Goal: Information Seeking & Learning: Learn about a topic

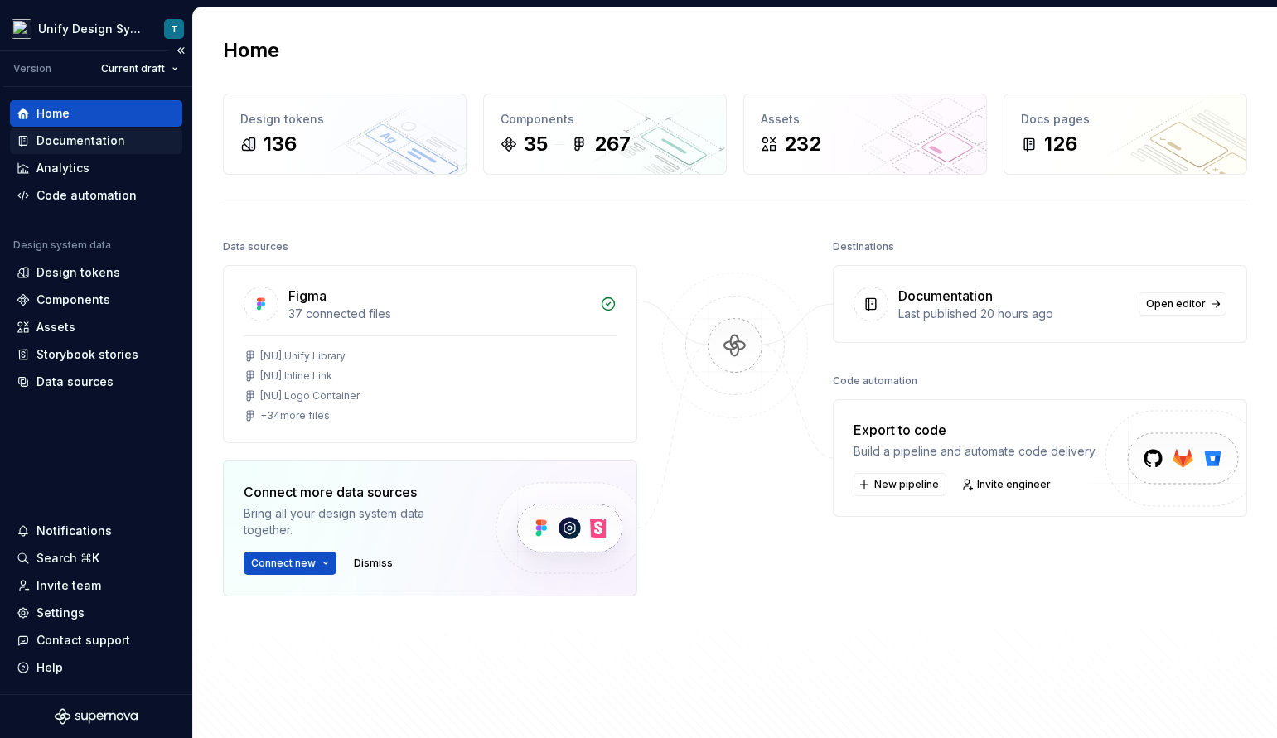
click at [89, 138] on div "Documentation" at bounding box center [80, 141] width 89 height 17
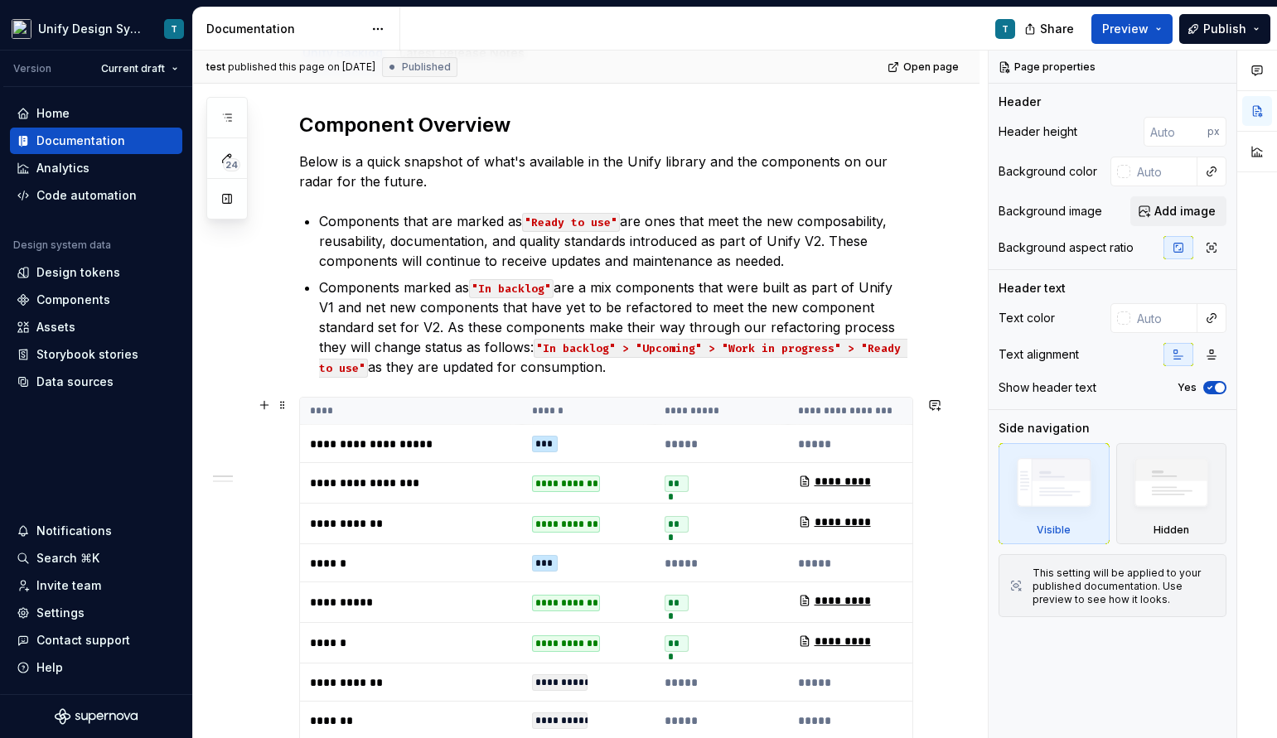
scroll to position [145, 0]
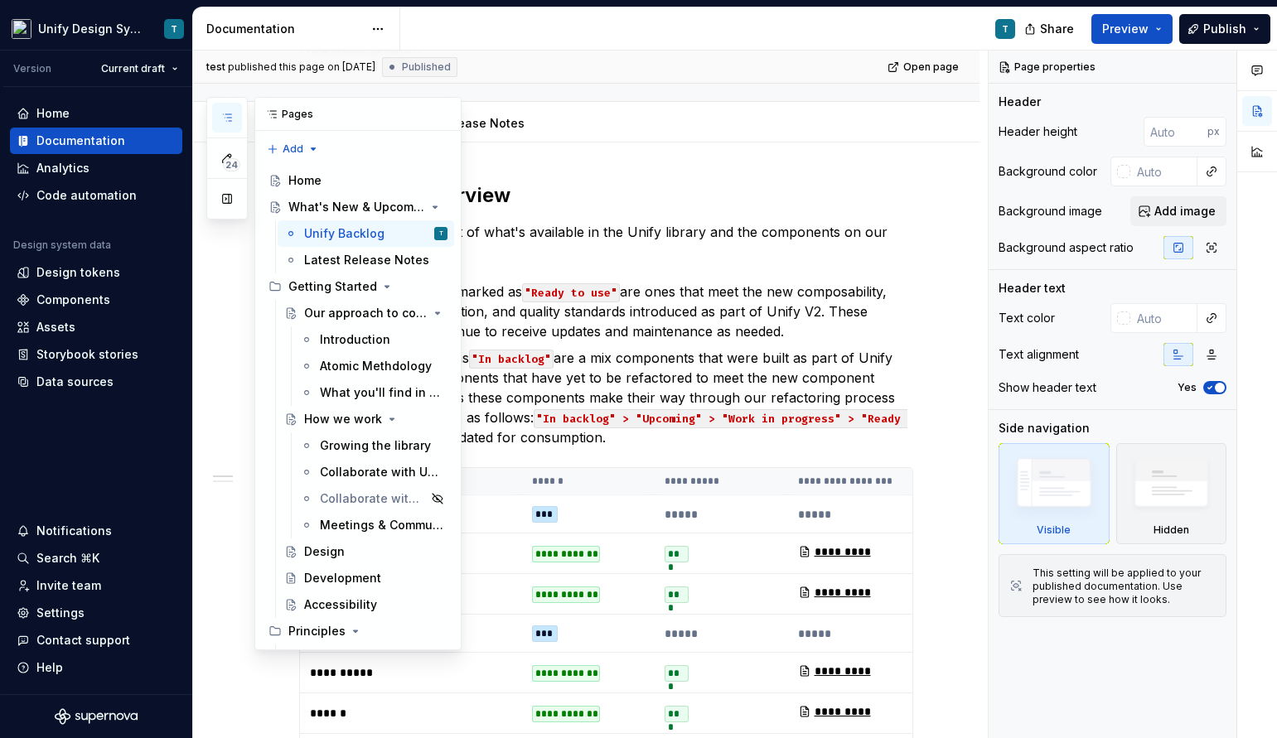
click at [226, 116] on icon "button" at bounding box center [226, 117] width 13 height 13
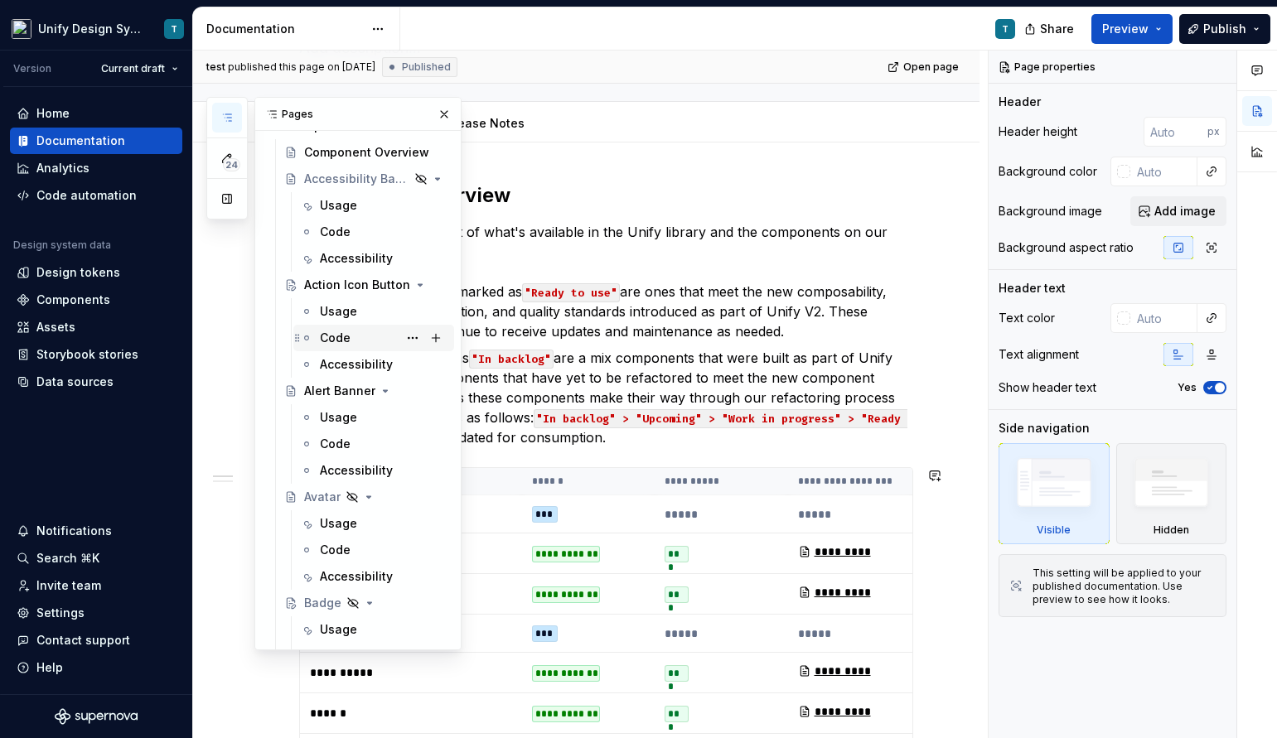
scroll to position [940, 0]
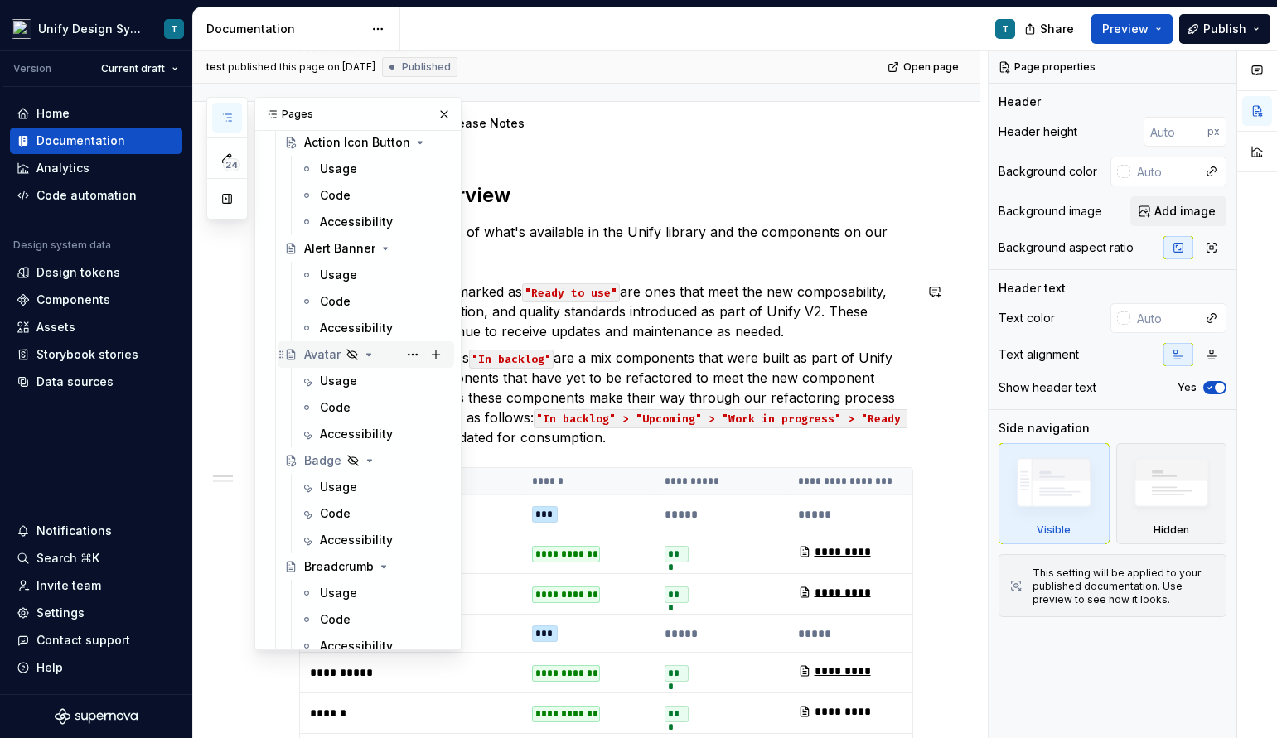
click at [320, 360] on div "Avatar" at bounding box center [322, 354] width 36 height 17
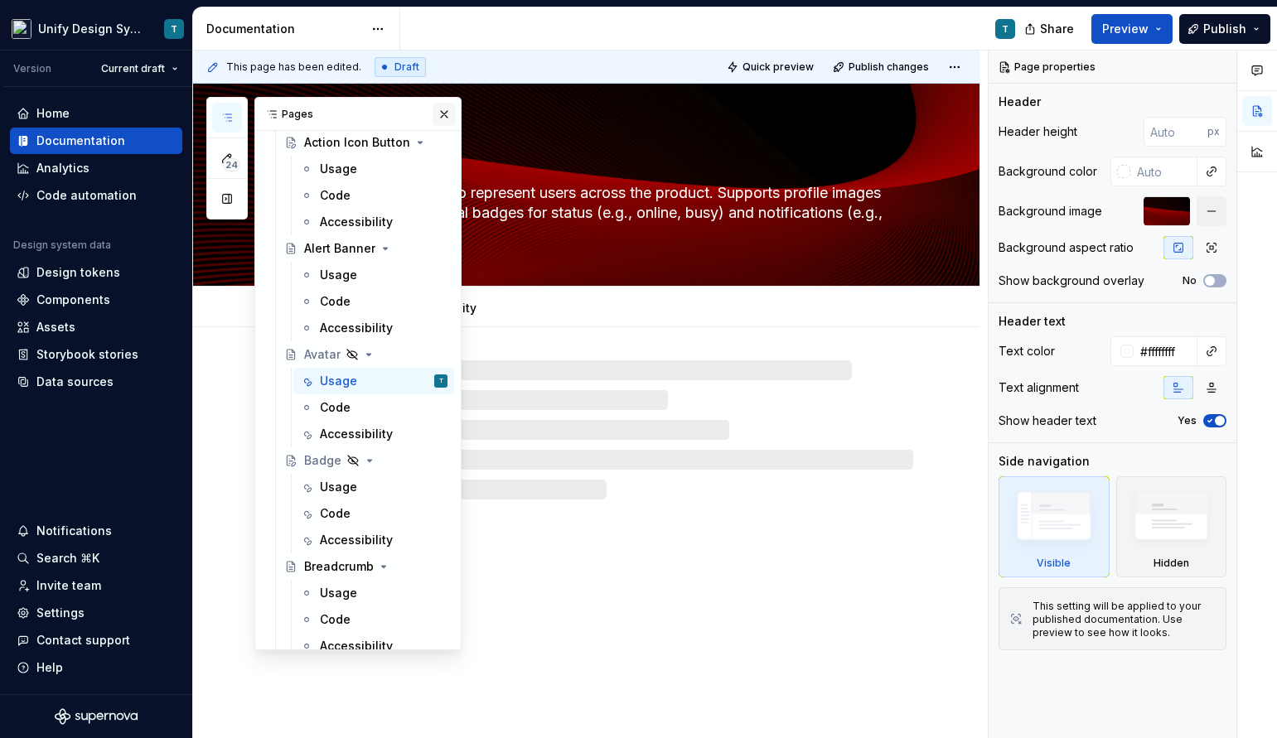
click at [451, 110] on button "button" at bounding box center [444, 114] width 23 height 23
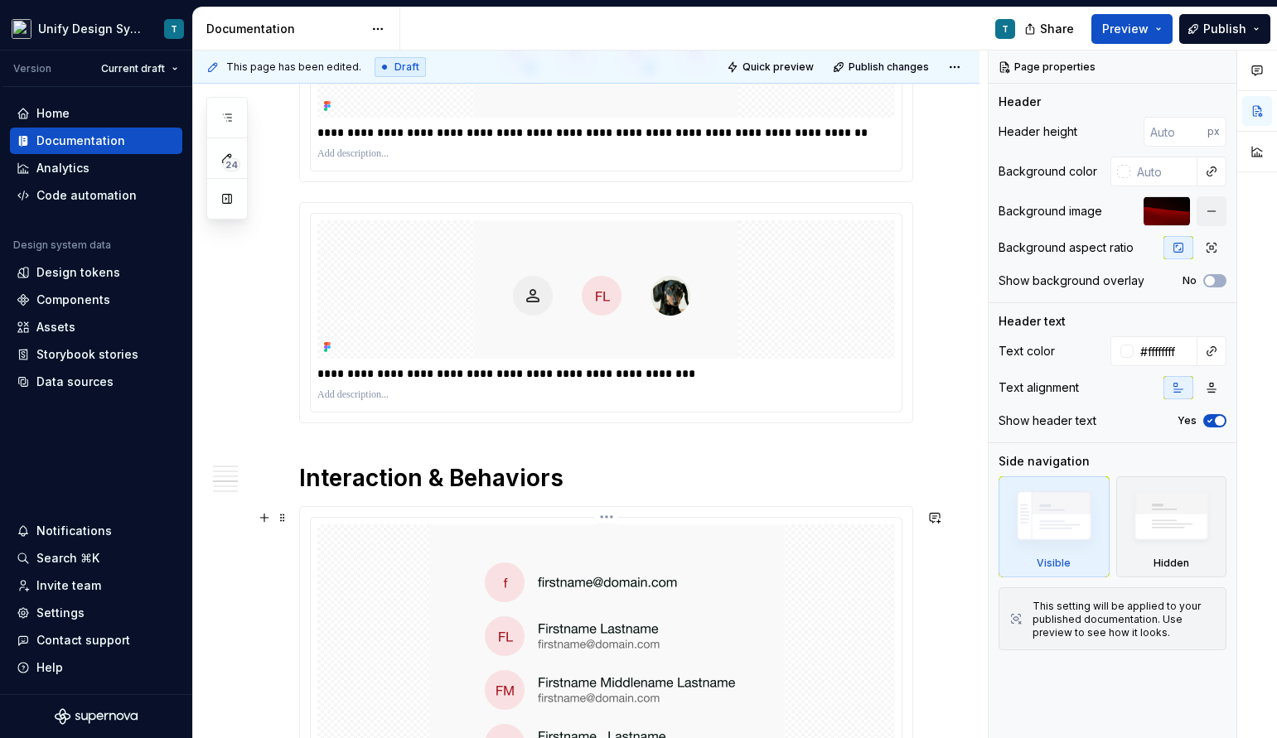
scroll to position [1269, 0]
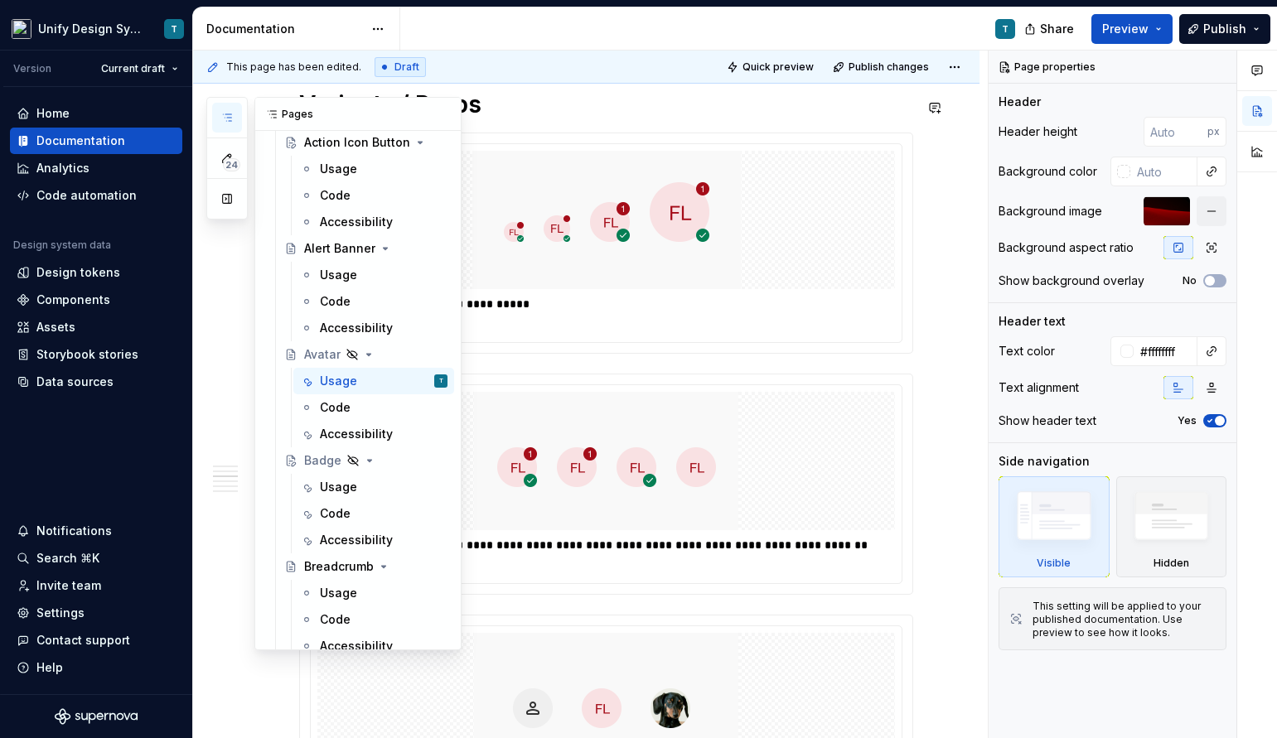
click at [232, 123] on icon "button" at bounding box center [226, 117] width 13 height 13
click at [361, 438] on div "Accessibility" at bounding box center [356, 434] width 73 height 17
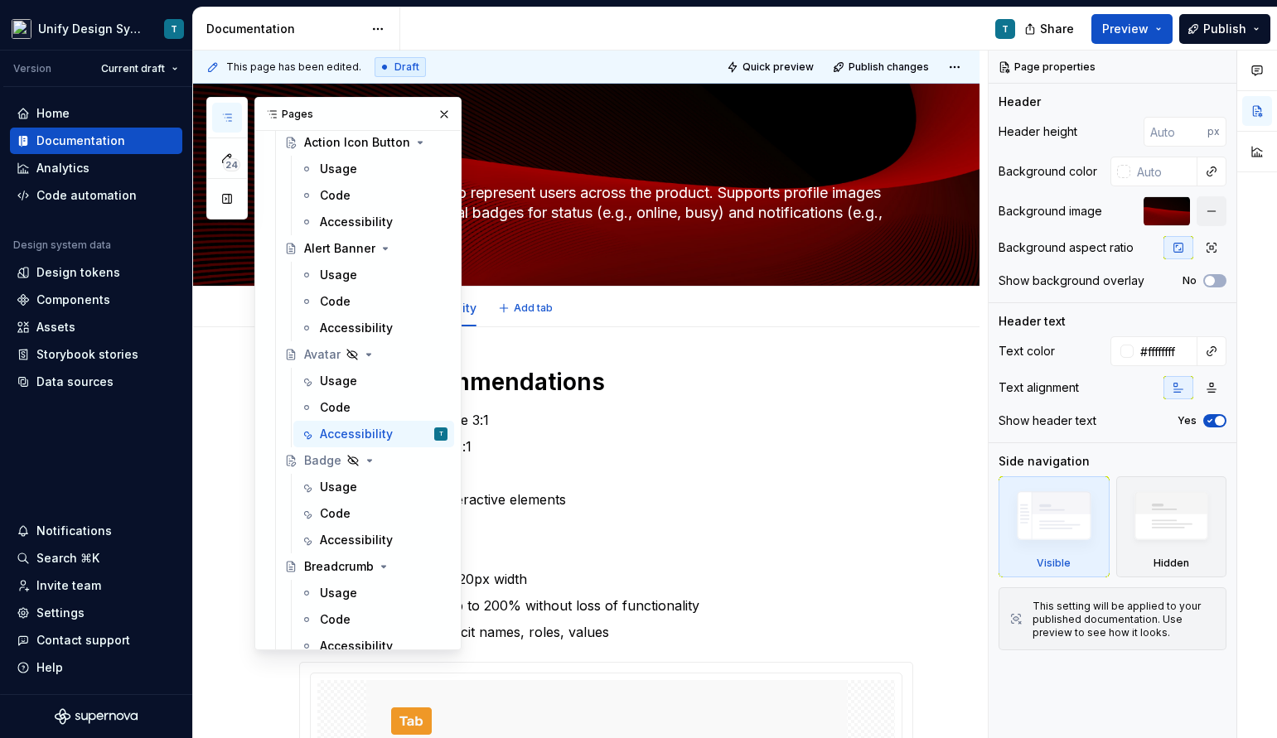
click at [781, 317] on div "Usage Code Accessibility Add tab" at bounding box center [606, 308] width 634 height 36
click at [732, 404] on div "General Recommendations Non-text contrast to be 3:1 Text contrast to be 4.5:1 K…" at bounding box center [606, 712] width 614 height 690
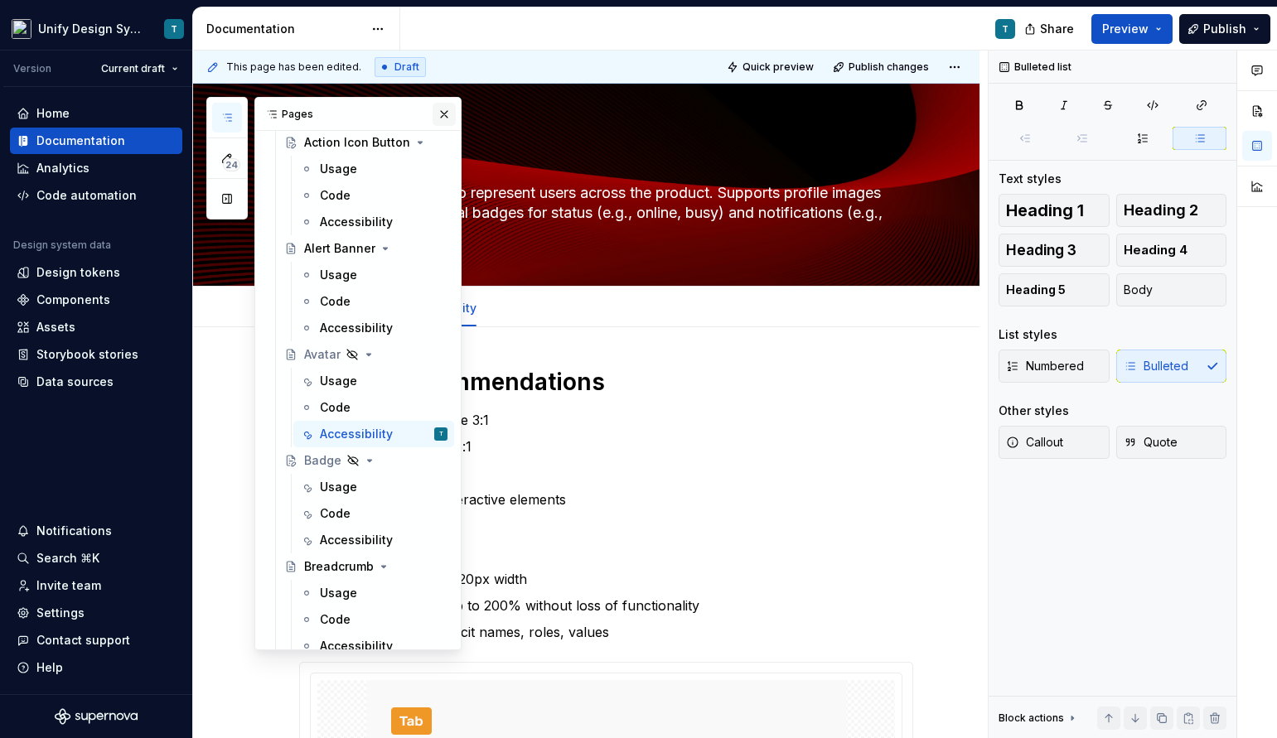
click at [438, 117] on button "button" at bounding box center [444, 114] width 23 height 23
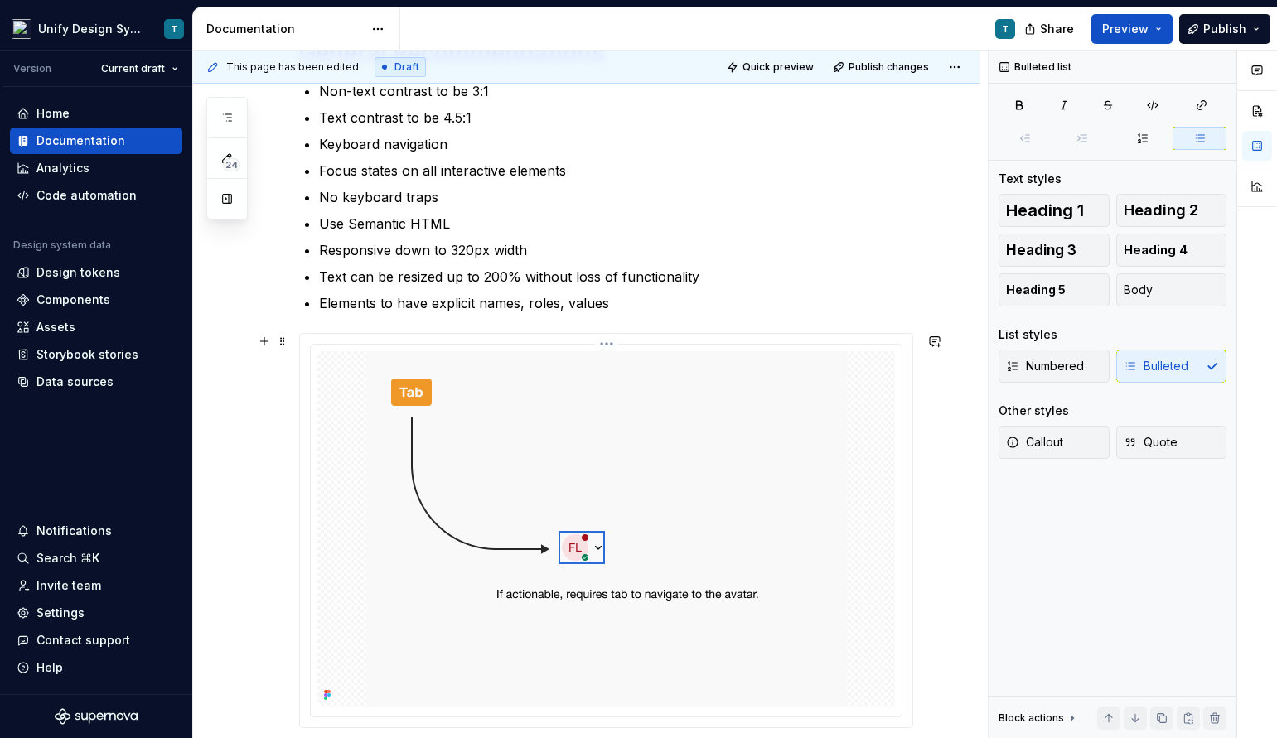
scroll to position [343, 0]
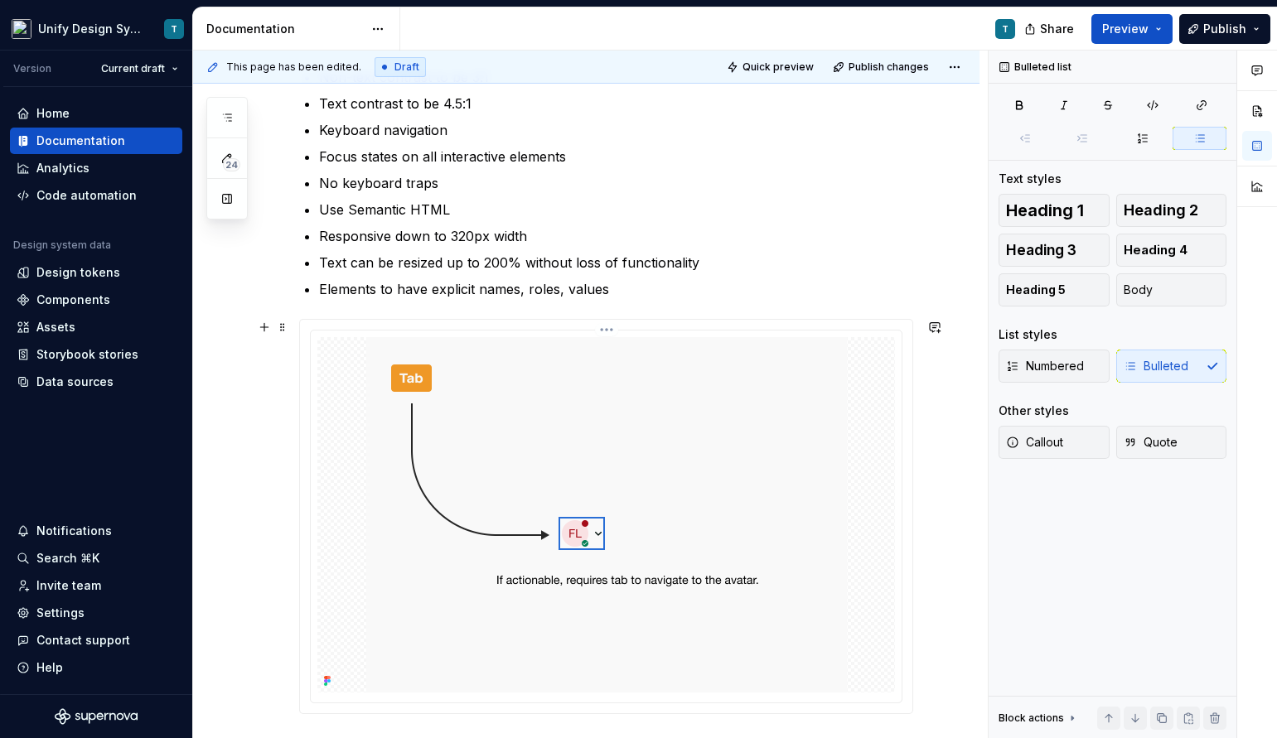
type textarea "*"
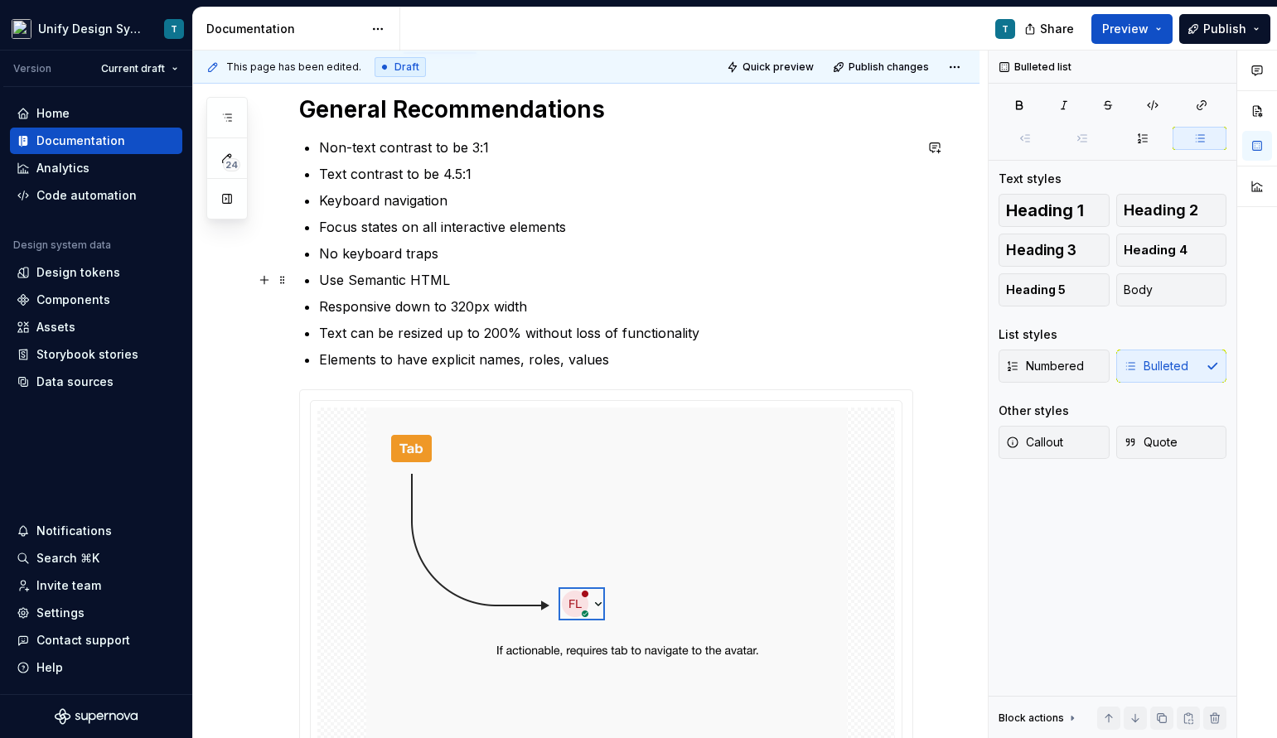
scroll to position [270, 0]
click at [322, 148] on p "Non-text contrast to be 3:1" at bounding box center [616, 150] width 594 height 20
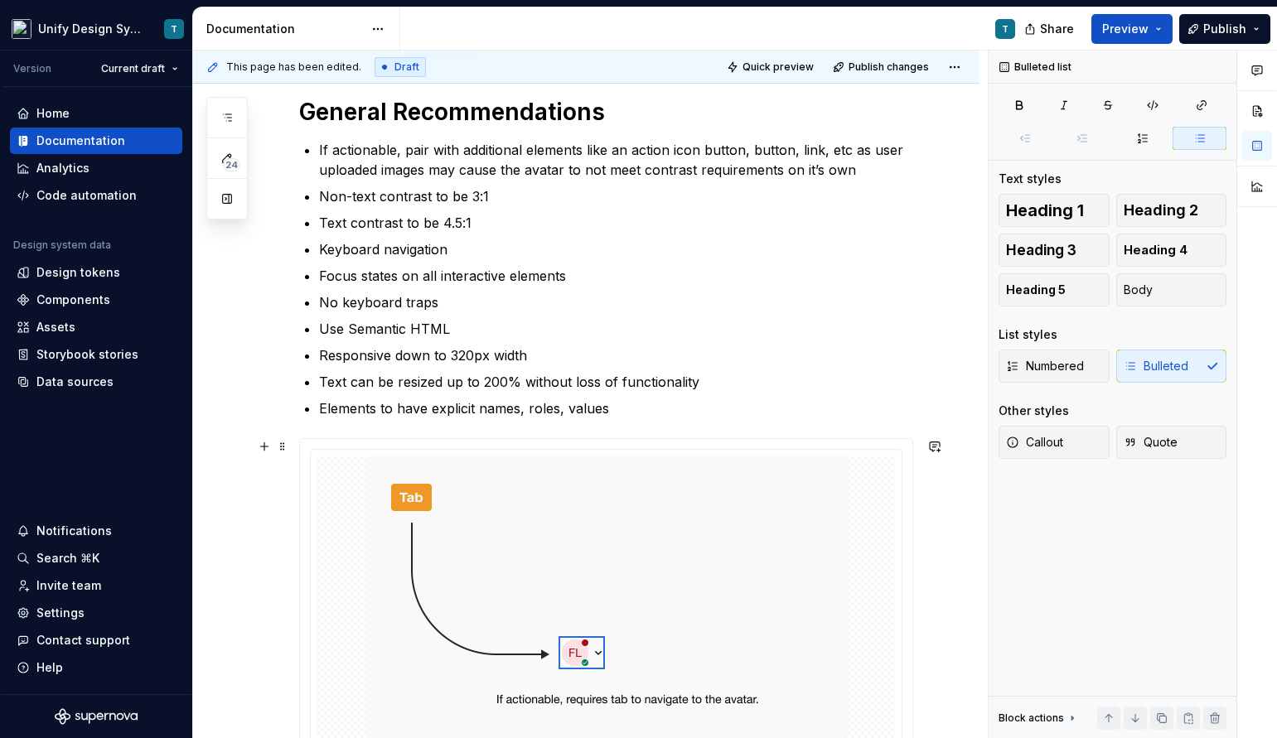
click at [257, 525] on div "General Recommendations If actionable, pair with additional elements like an ac…" at bounding box center [586, 566] width 786 height 1018
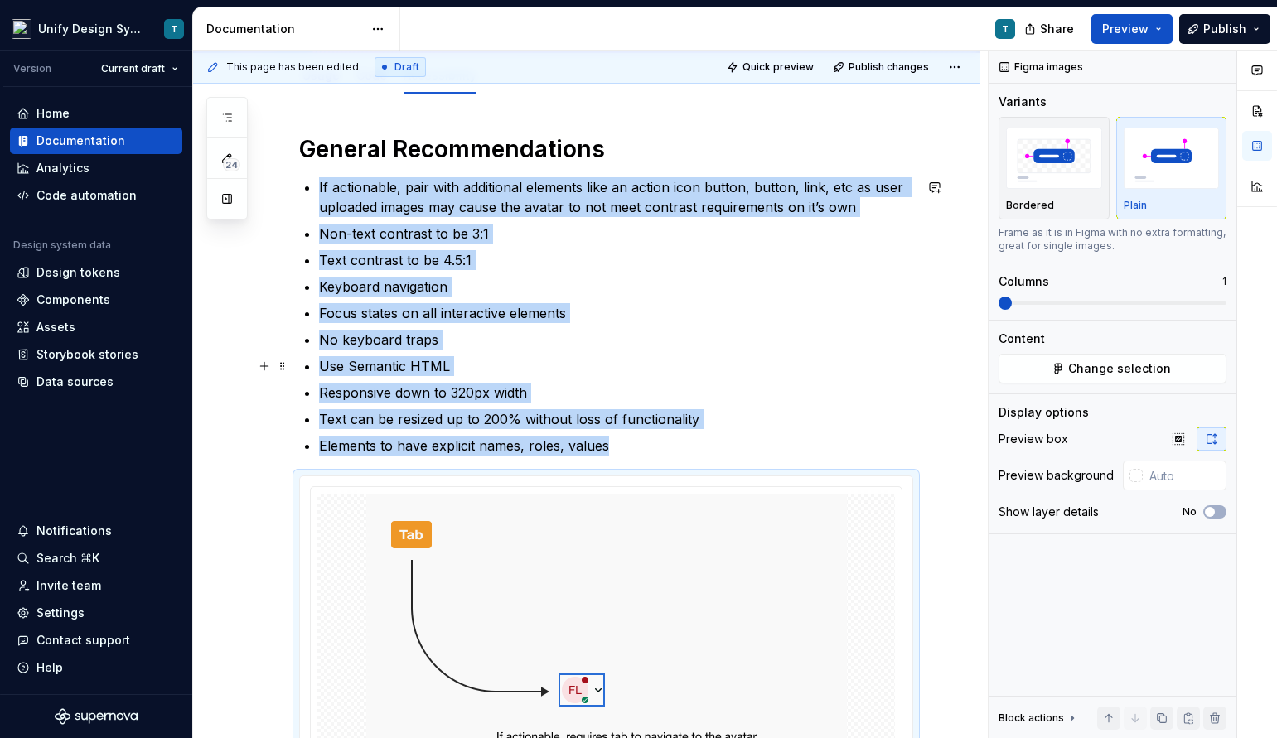
scroll to position [157, 0]
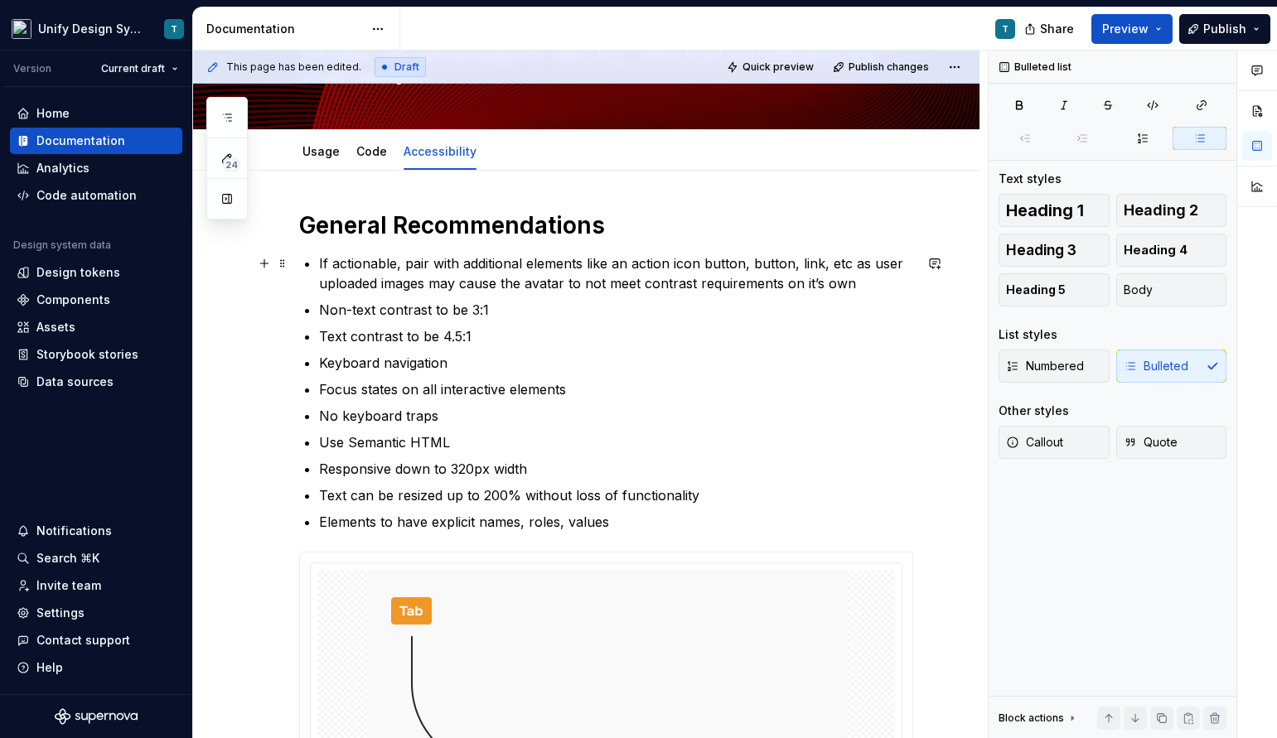
click at [845, 260] on p "If actionable, pair with additional elements like an action icon button, button…" at bounding box center [616, 274] width 594 height 40
click at [872, 282] on p "If actionable, pair with additional elements like an action icon button, button…" at bounding box center [616, 274] width 594 height 40
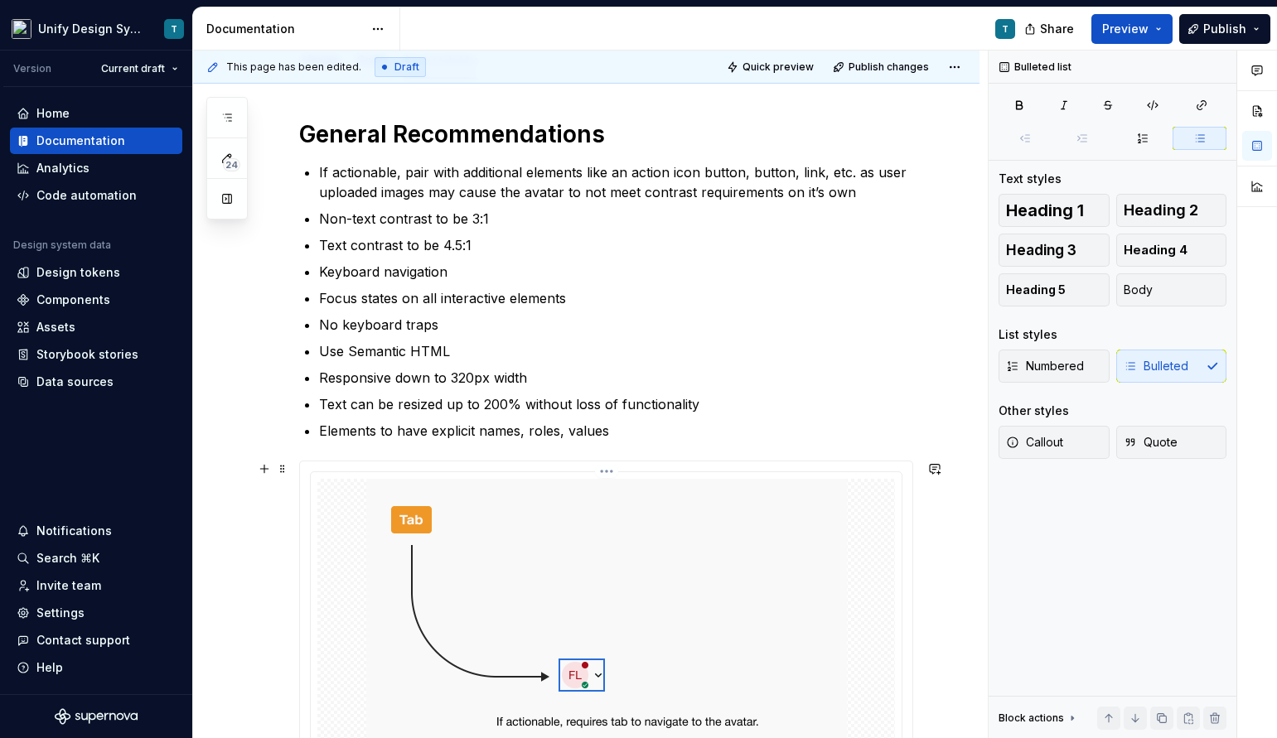
scroll to position [152, 0]
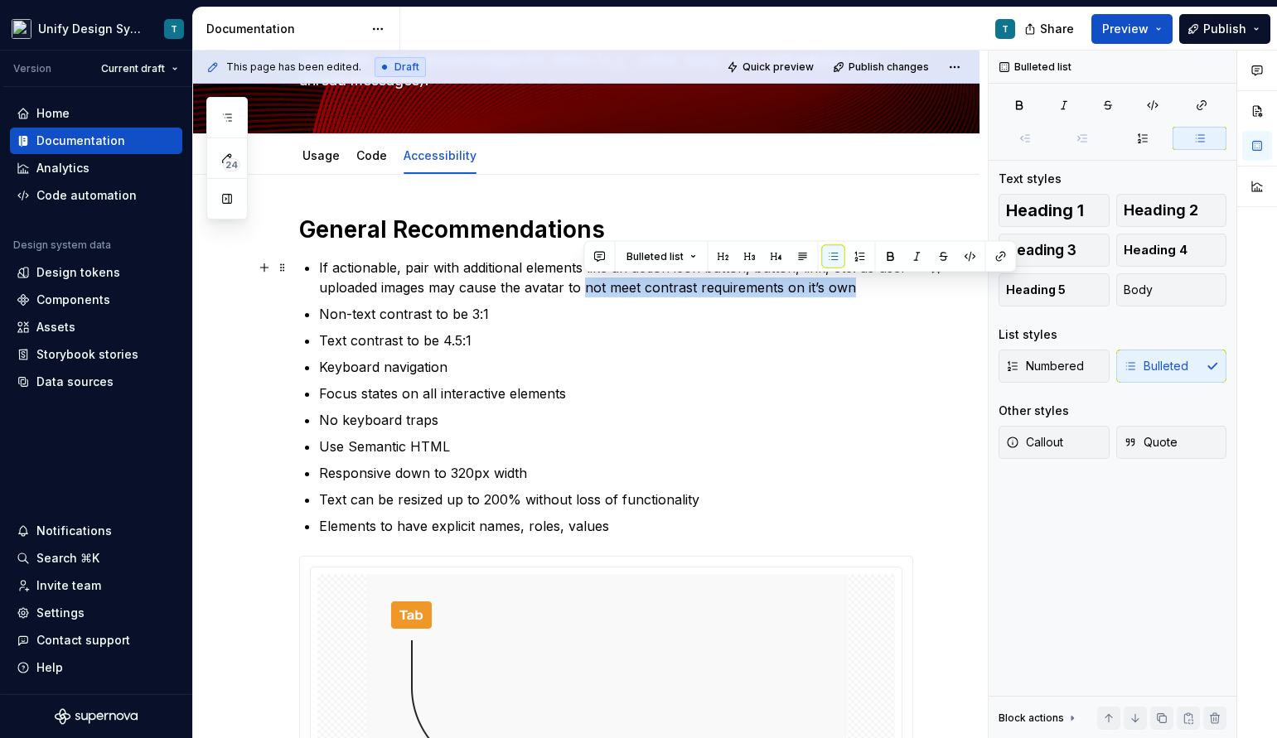
drag, startPoint x: 866, startPoint y: 288, endPoint x: 587, endPoint y: 288, distance: 278.4
click at [587, 288] on p "If actionable, pair with additional elements like an action icon button, button…" at bounding box center [616, 278] width 594 height 40
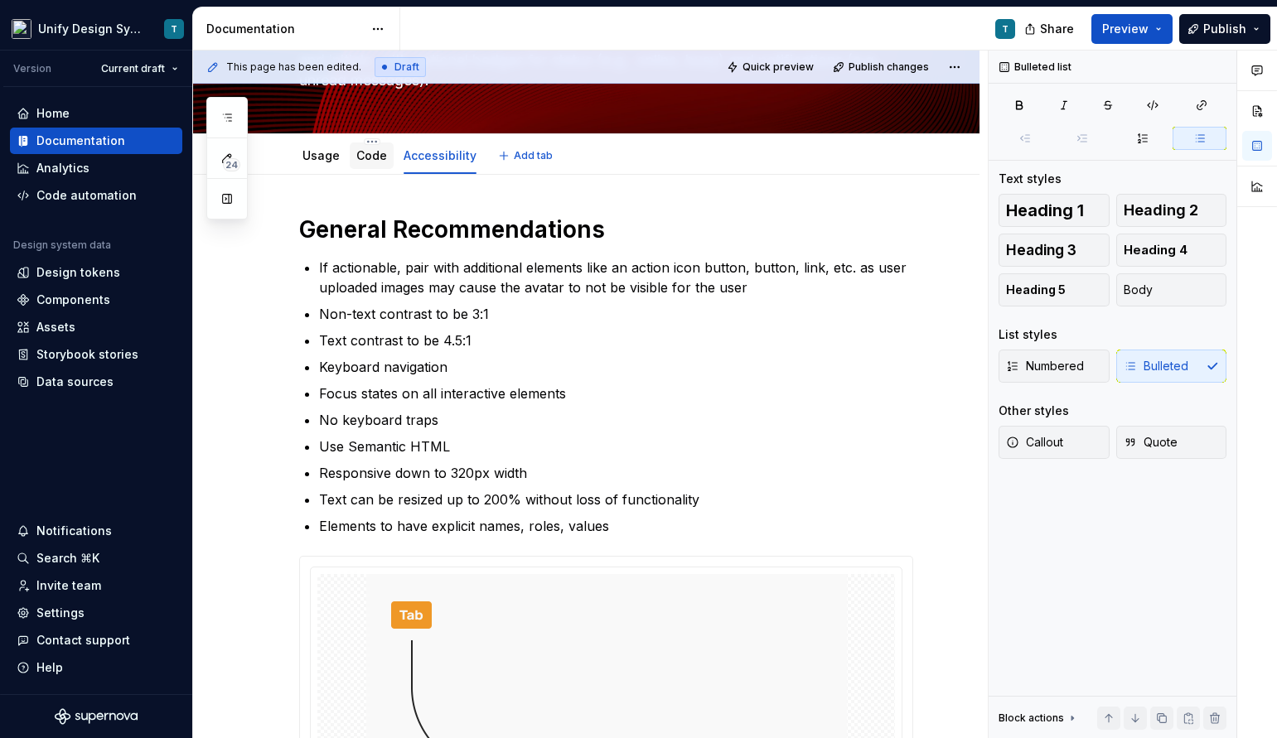
click at [367, 155] on link "Code" at bounding box center [371, 155] width 31 height 14
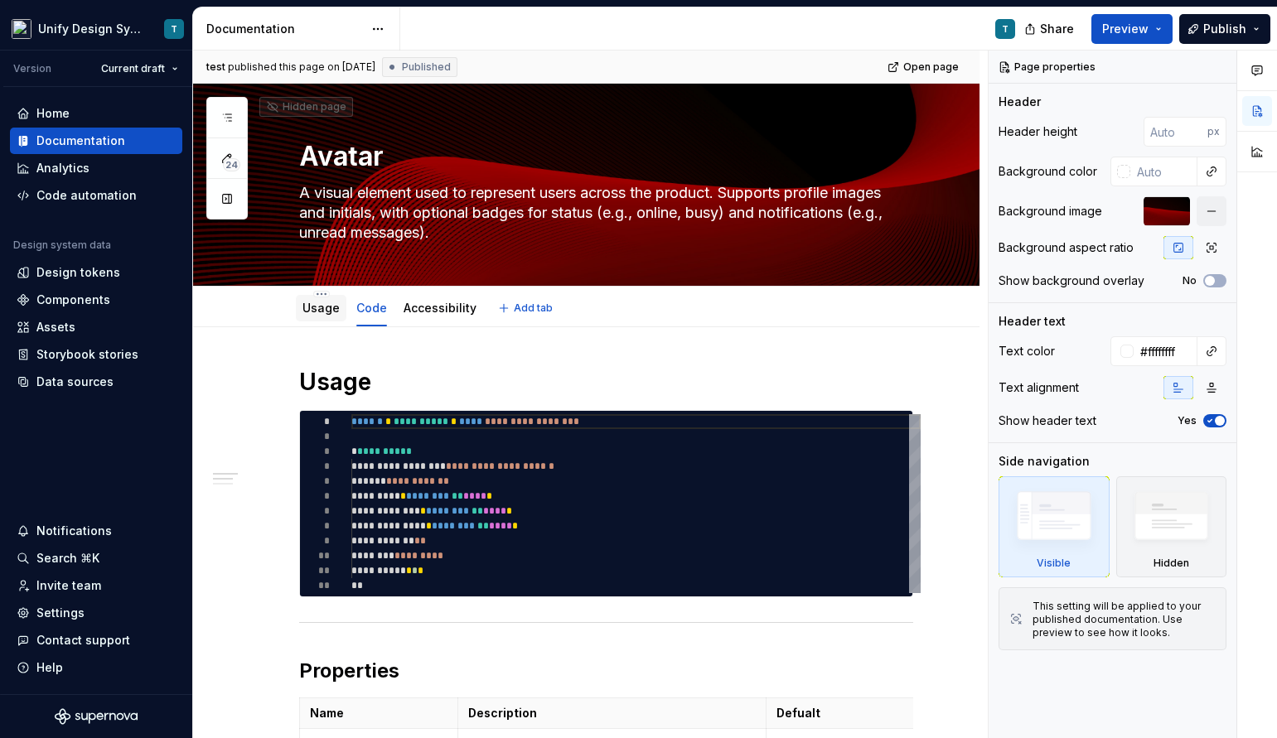
click at [326, 303] on link "Usage" at bounding box center [320, 308] width 37 height 14
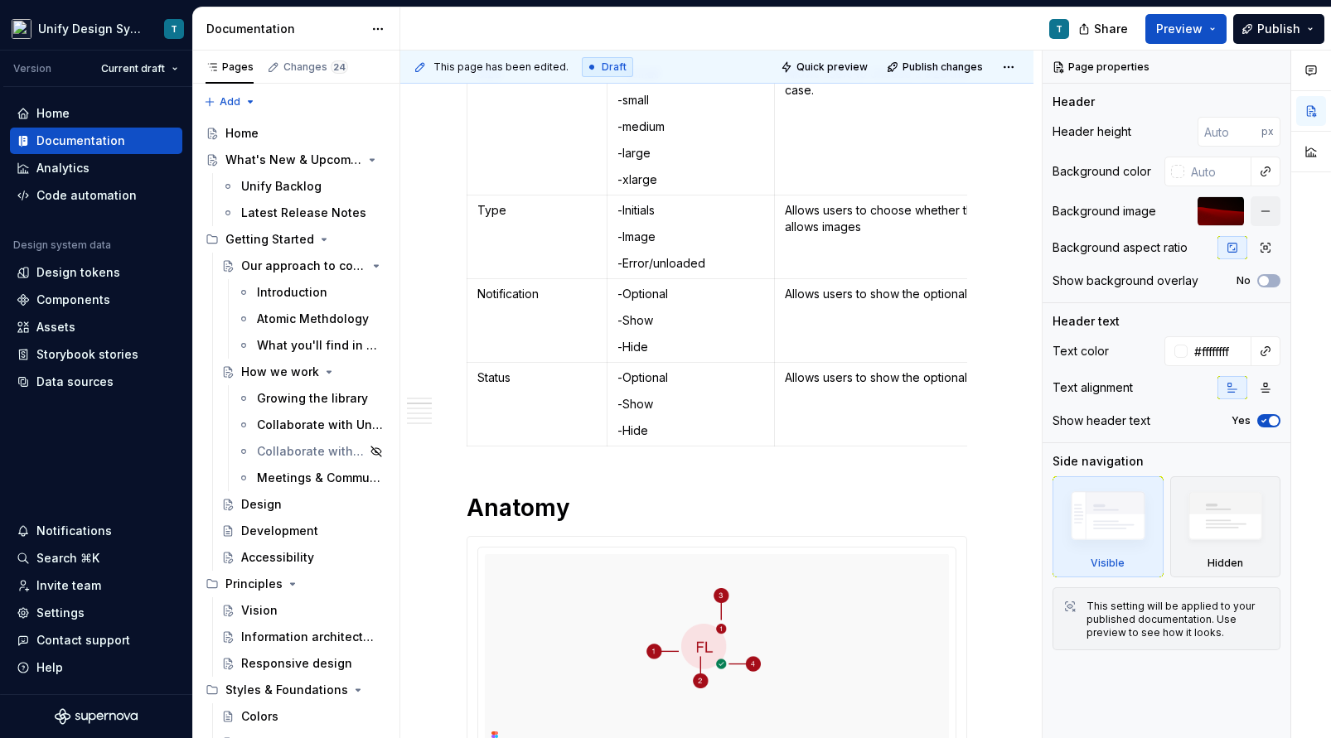
type textarea "*"
